Goal: Task Accomplishment & Management: Complete application form

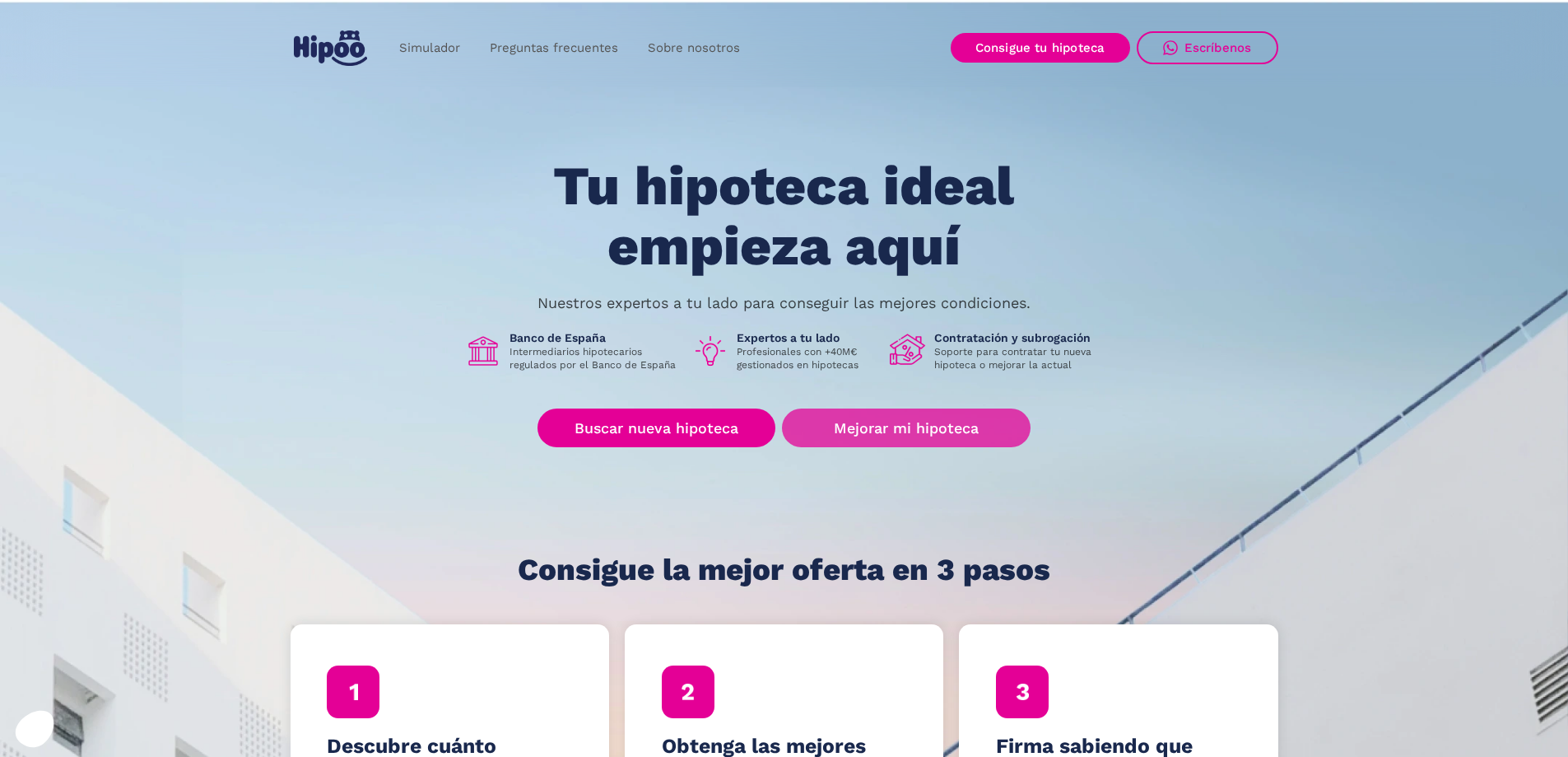
click at [908, 438] on link "Mejorar mi hipoteca" at bounding box center [906, 428] width 247 height 39
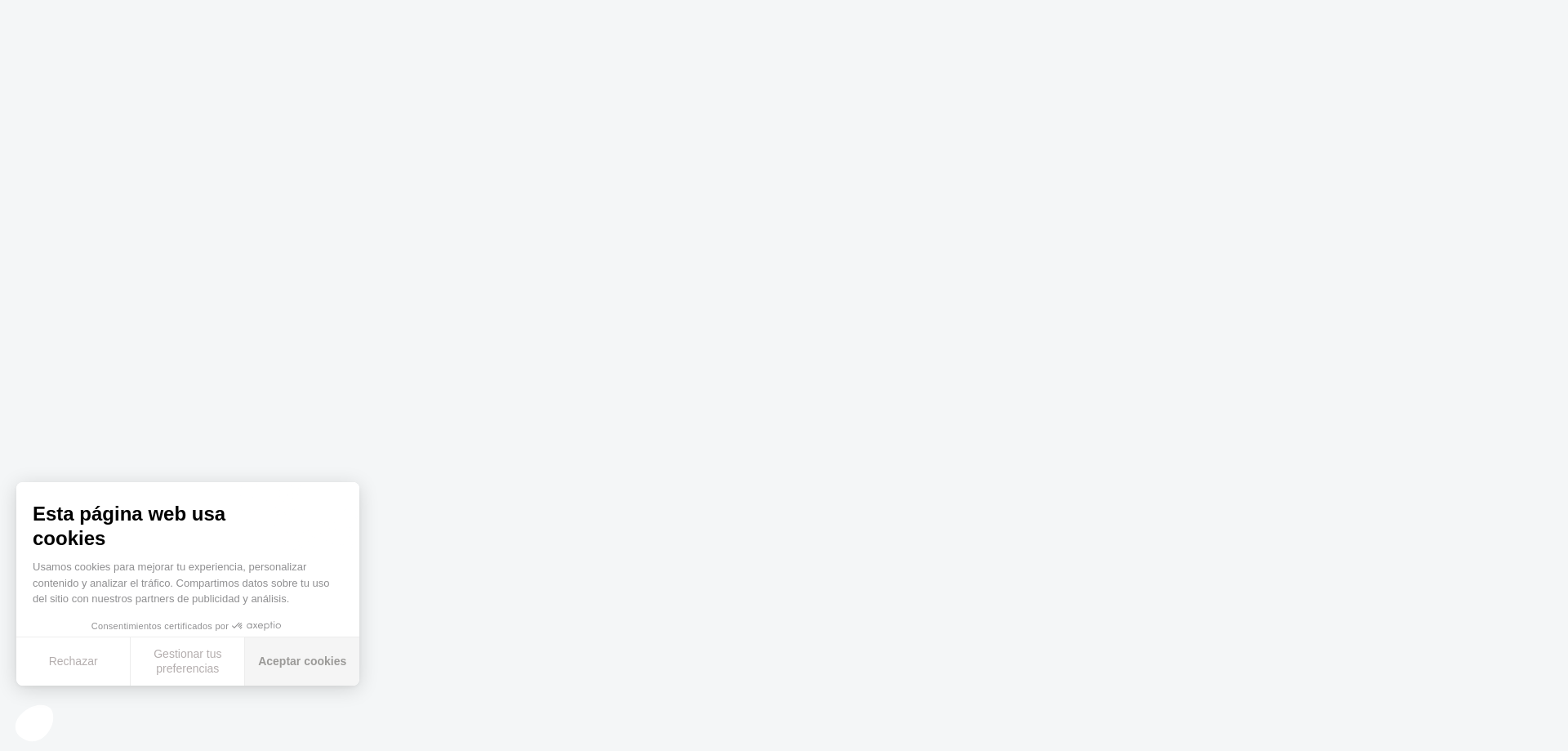
click at [284, 659] on button "Aceptar cookies" at bounding box center [302, 661] width 114 height 48
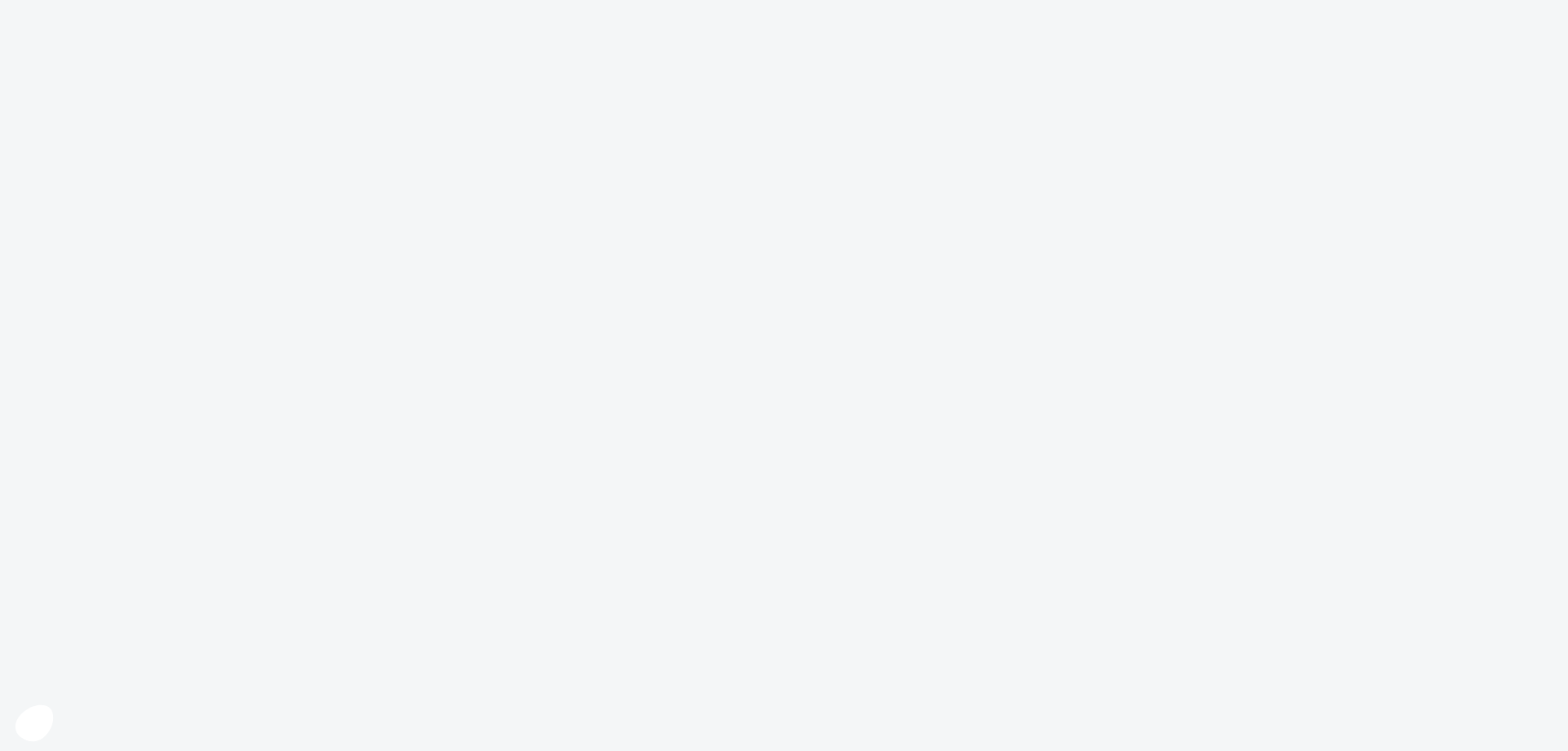
click at [520, 419] on body "Texto original Valora esta traducción Tu opinión servirá para ayudar a mejorar …" at bounding box center [784, 375] width 1568 height 751
